Goal: Information Seeking & Learning: Compare options

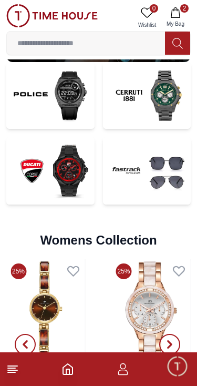
click at [180, 15] on icon "button" at bounding box center [176, 12] width 11 height 11
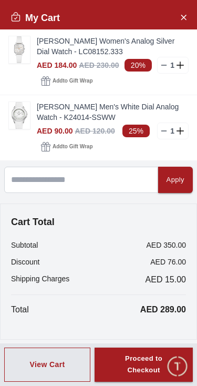
click at [22, 118] on img at bounding box center [19, 115] width 21 height 27
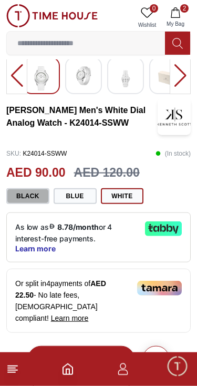
click at [18, 203] on button "Black" at bounding box center [27, 196] width 43 height 16
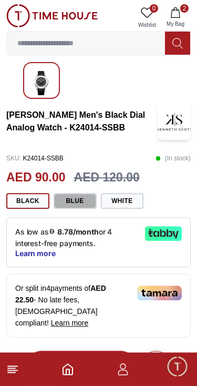
click at [77, 201] on button "Blue" at bounding box center [75, 201] width 43 height 16
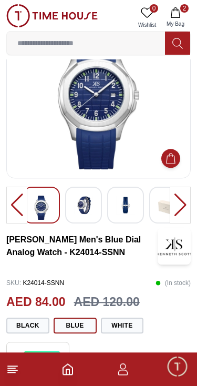
scroll to position [44, 0]
click at [130, 322] on button "White" at bounding box center [122, 326] width 43 height 16
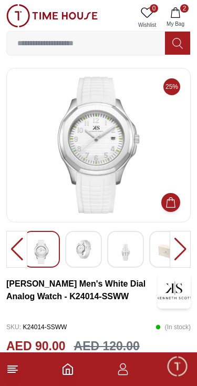
click at [175, 11] on icon "button" at bounding box center [176, 12] width 11 height 11
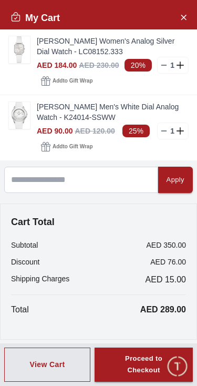
click at [18, 59] on img at bounding box center [19, 49] width 21 height 27
click at [26, 56] on img at bounding box center [19, 49] width 21 height 27
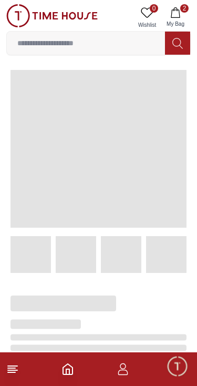
click at [21, 48] on input at bounding box center [86, 43] width 158 height 21
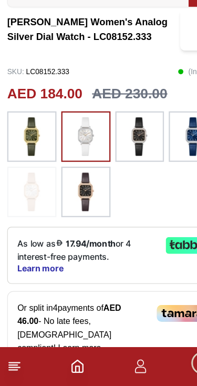
scroll to position [216, 0]
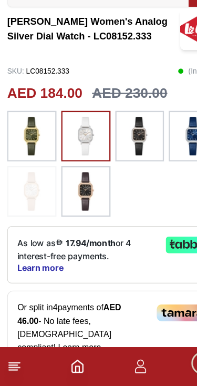
click at [15, 199] on img at bounding box center [28, 216] width 26 height 34
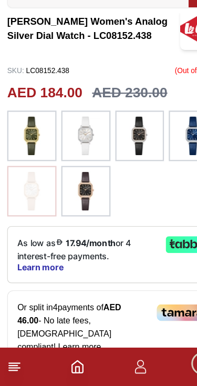
click at [64, 151] on img at bounding box center [75, 168] width 26 height 34
